Goal: Check status: Check status

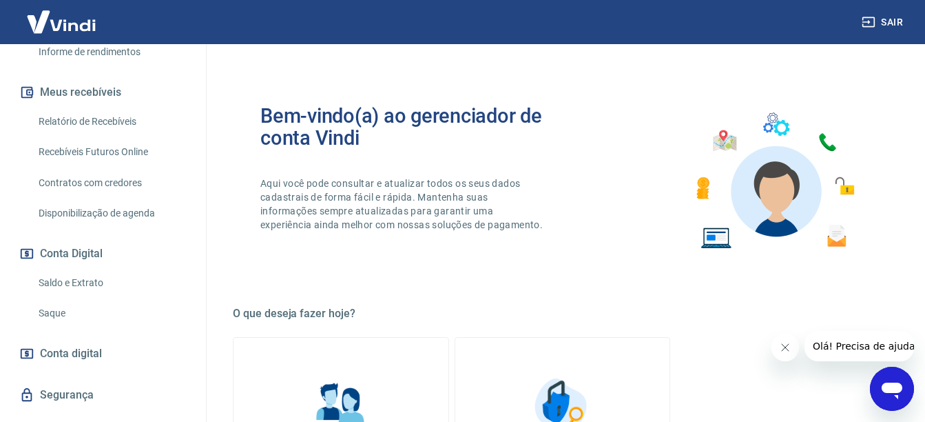
scroll to position [298, 0]
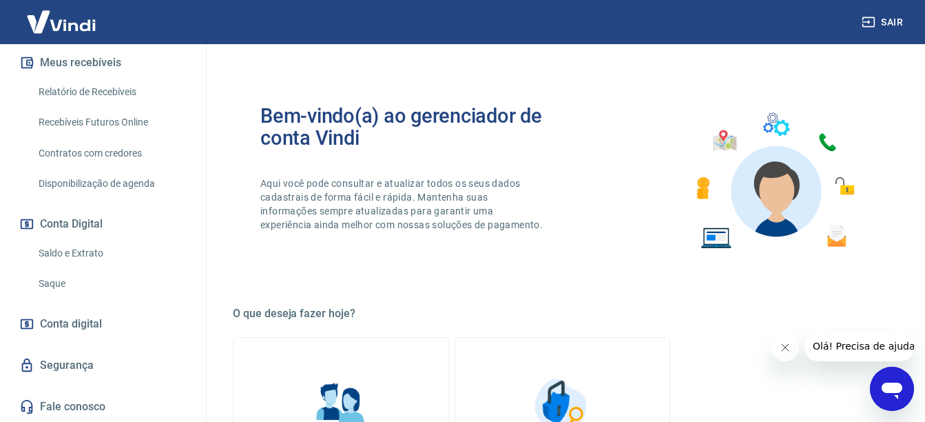
click at [75, 250] on link "Saldo e Extrato" at bounding box center [111, 253] width 156 height 28
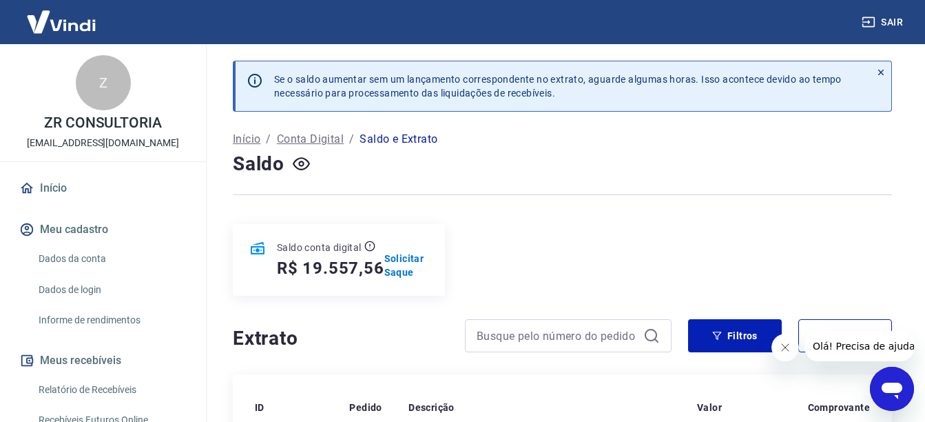
click at [44, 183] on link "Início" at bounding box center [103, 188] width 173 height 30
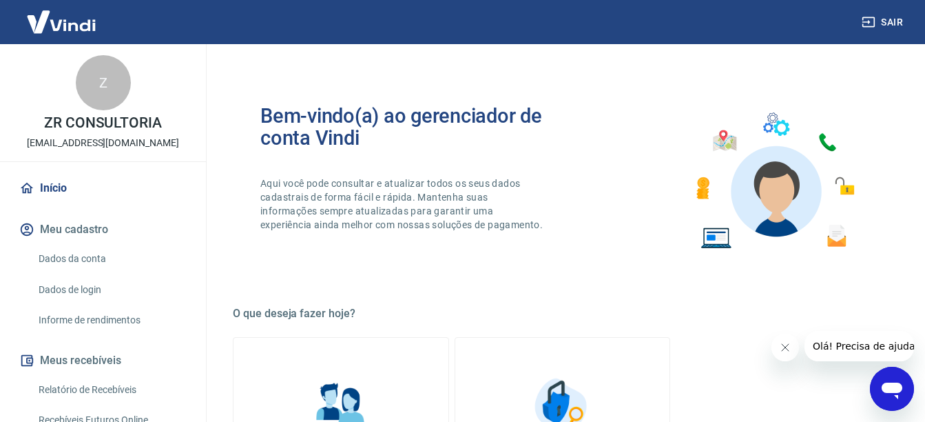
click at [620, 234] on div "Bem-vindo(a) ao gerenciador de conta Vindi Aqui você pode consultar e atualizar…" at bounding box center [562, 181] width 659 height 196
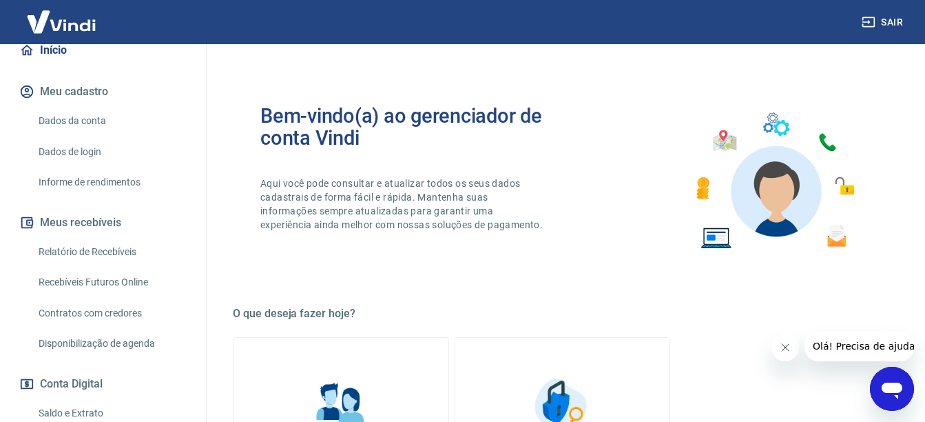
scroll to position [276, 0]
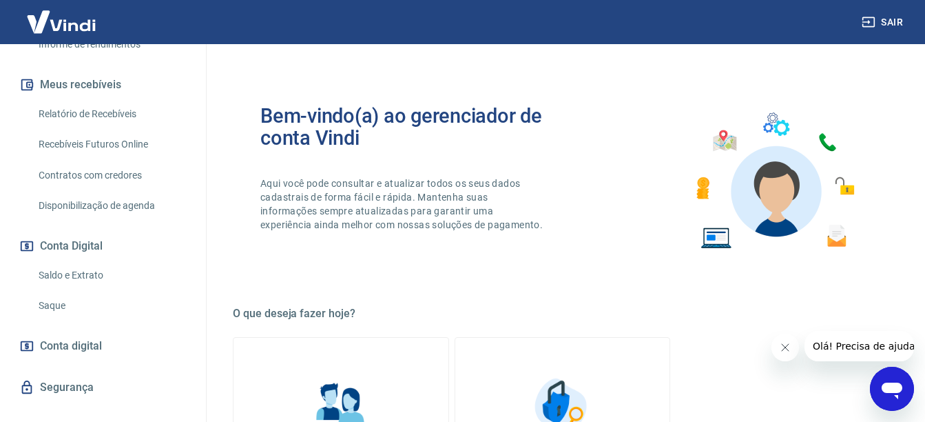
click at [70, 280] on link "Saldo e Extrato" at bounding box center [111, 275] width 156 height 28
